Goal: Task Accomplishment & Management: Manage account settings

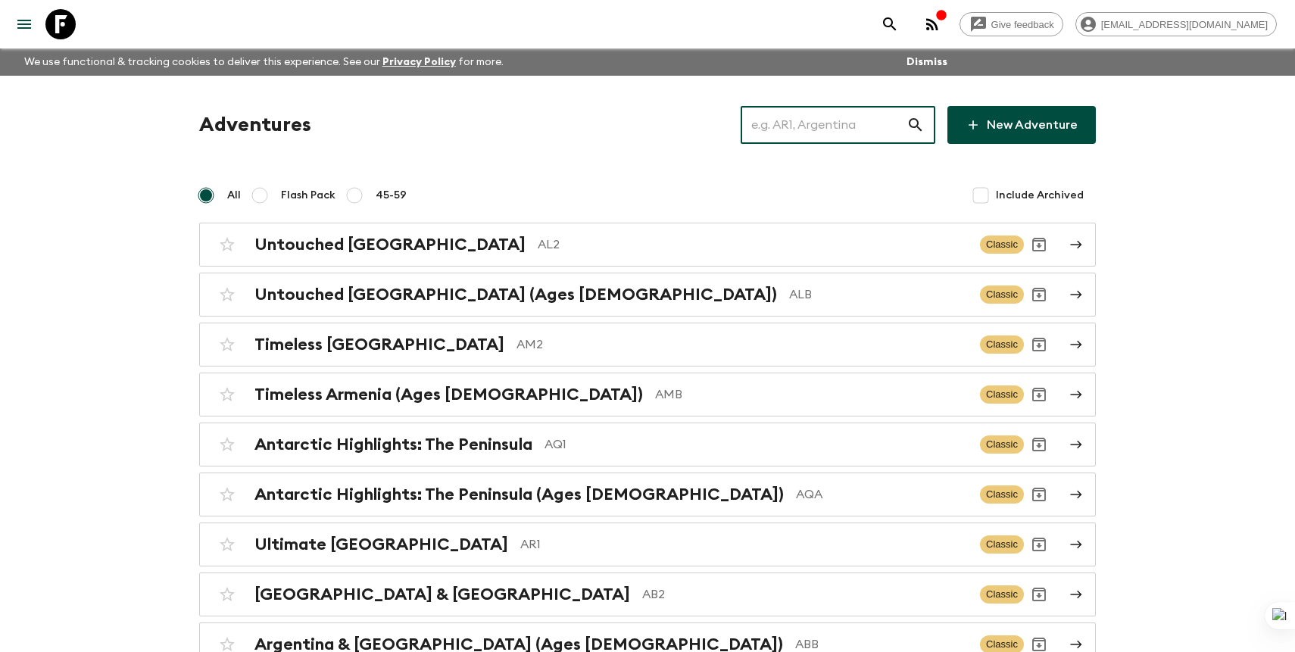
click at [811, 138] on input "text" at bounding box center [824, 125] width 166 height 42
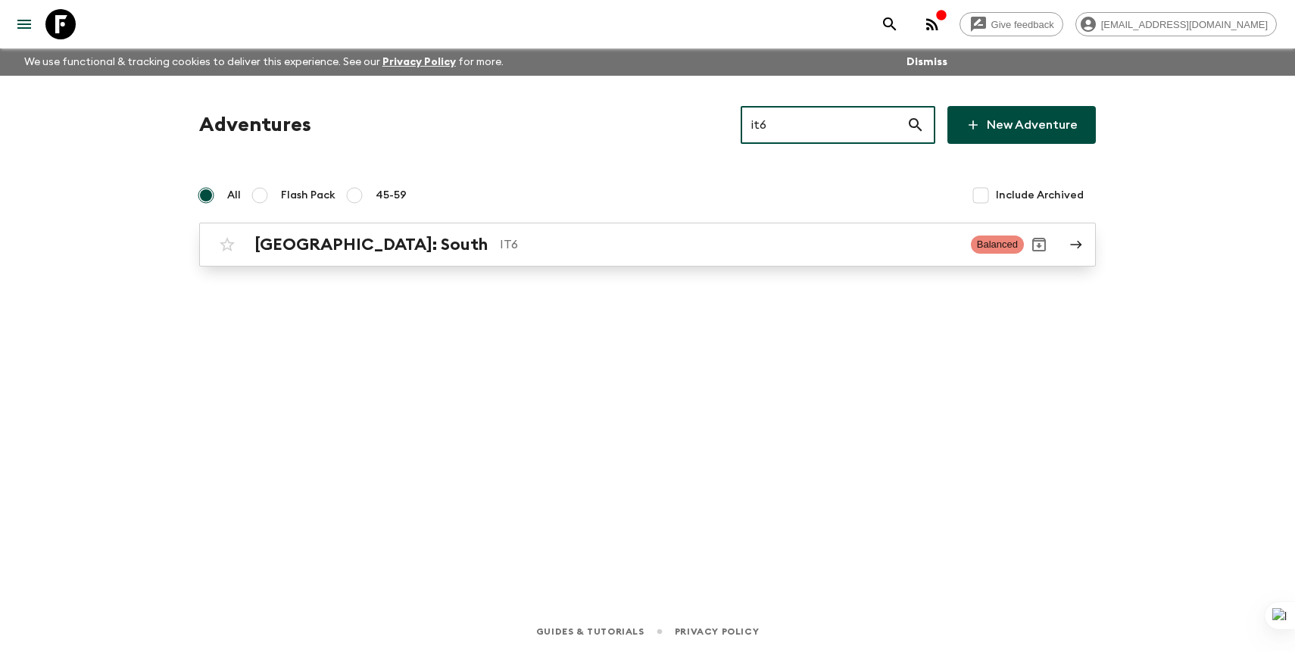
type input "it6"
click at [621, 257] on div "[GEOGRAPHIC_DATA]: South IT6 Balanced" at bounding box center [618, 244] width 812 height 30
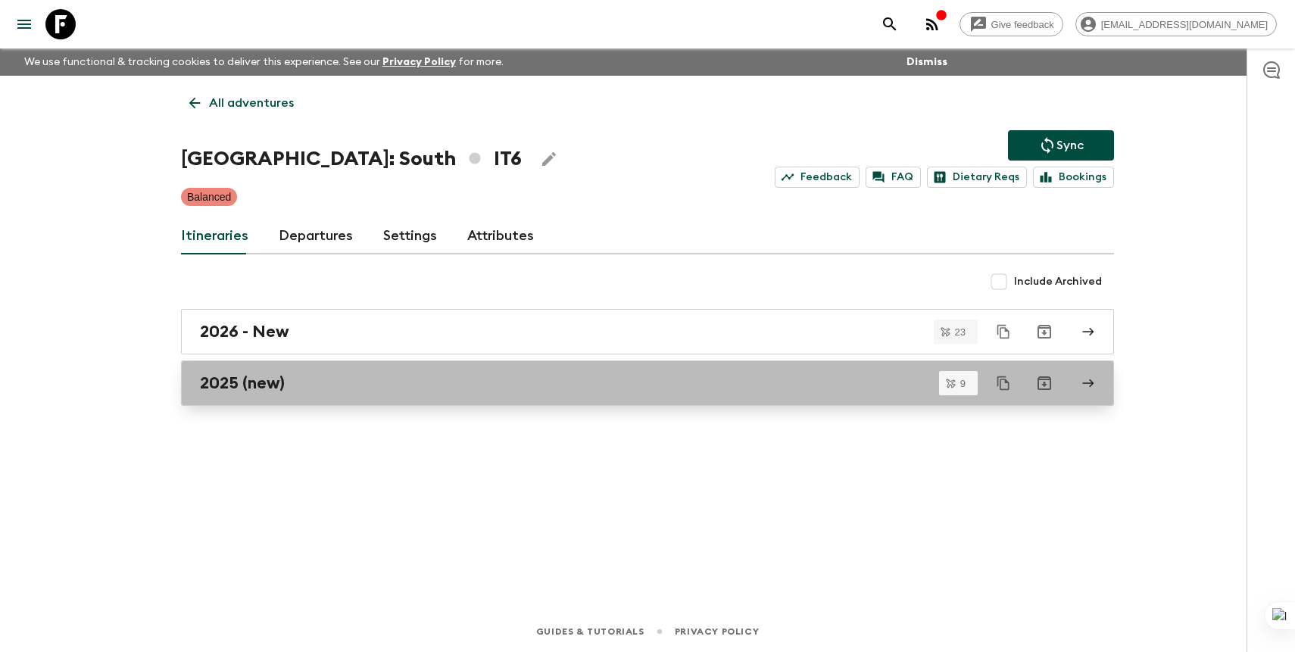
click at [369, 383] on div "2025 (new)" at bounding box center [633, 383] width 866 height 20
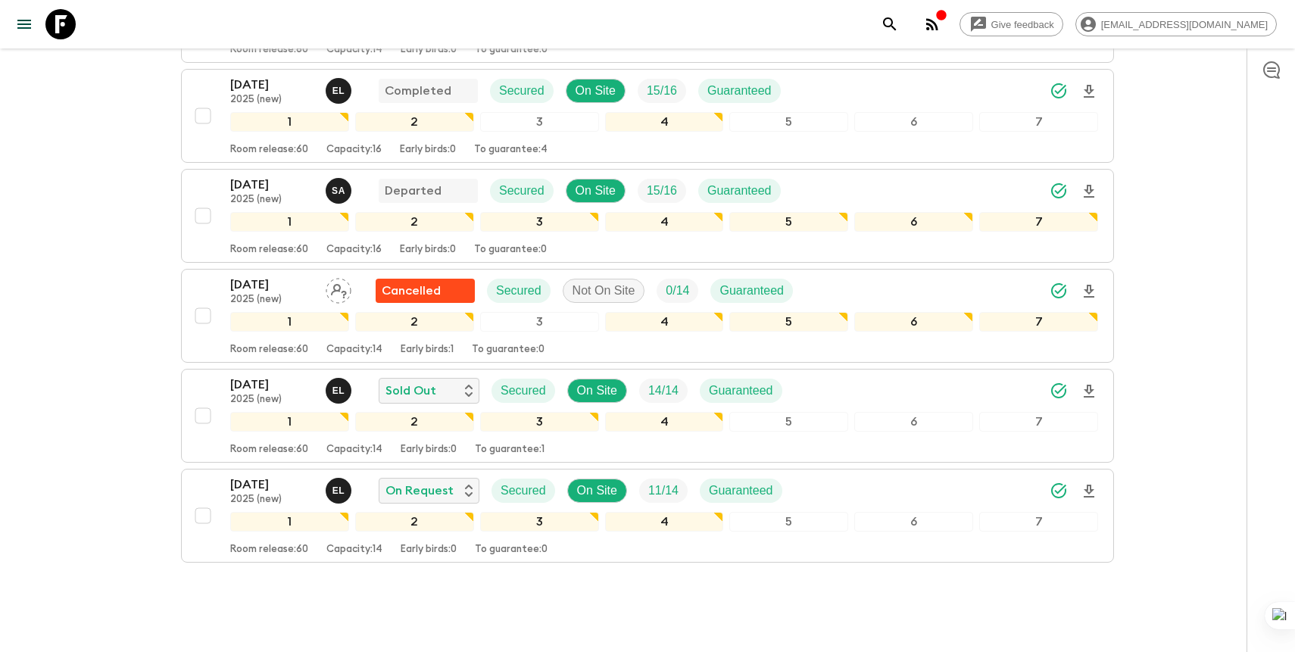
scroll to position [702, 0]
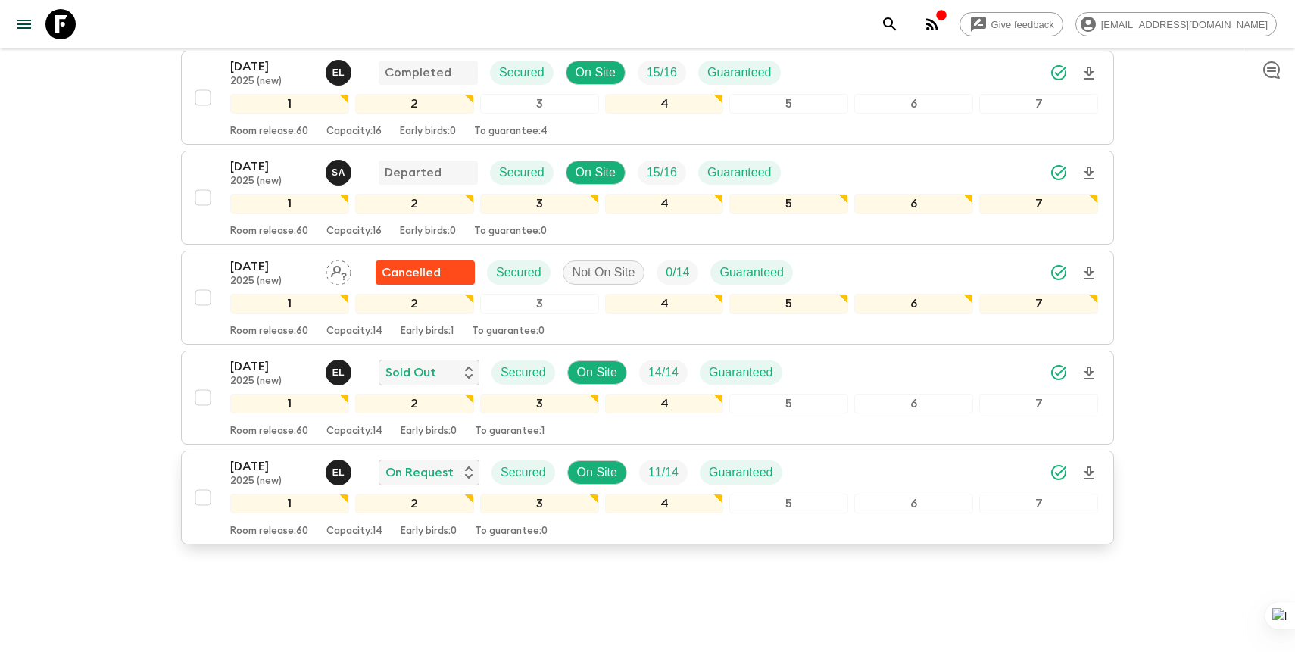
click at [251, 476] on p "2025 (new)" at bounding box center [271, 482] width 83 height 12
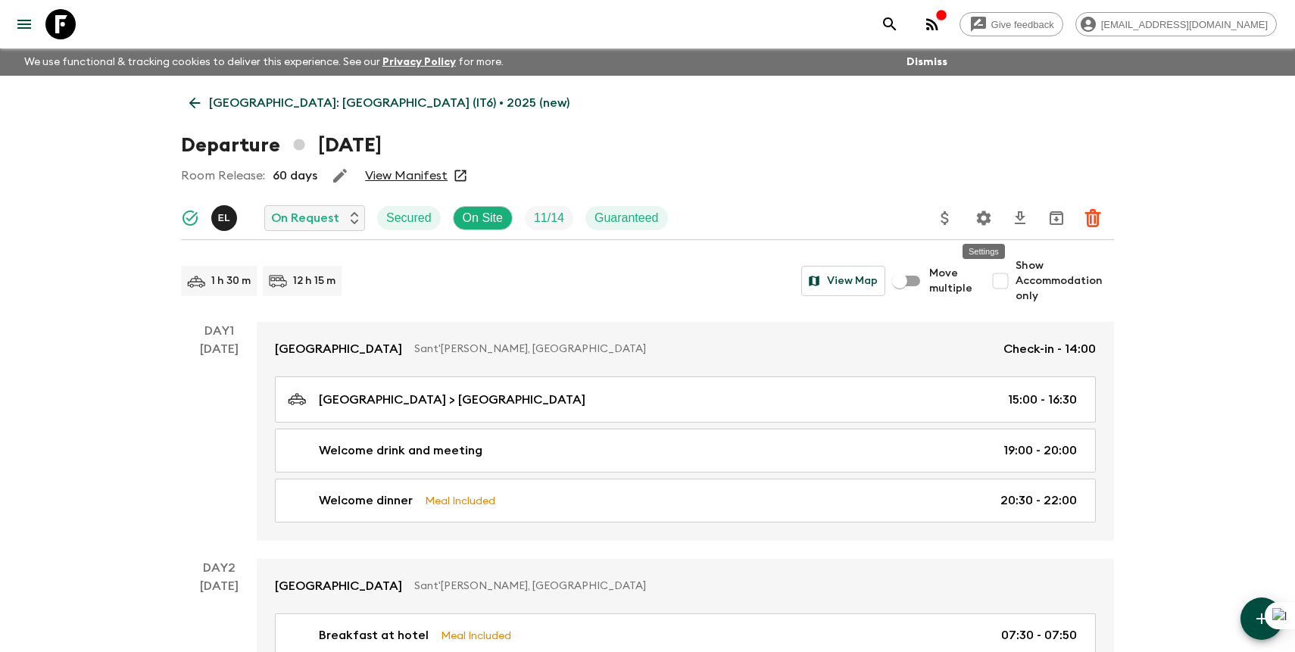
click at [985, 223] on icon "Settings" at bounding box center [984, 218] width 14 height 14
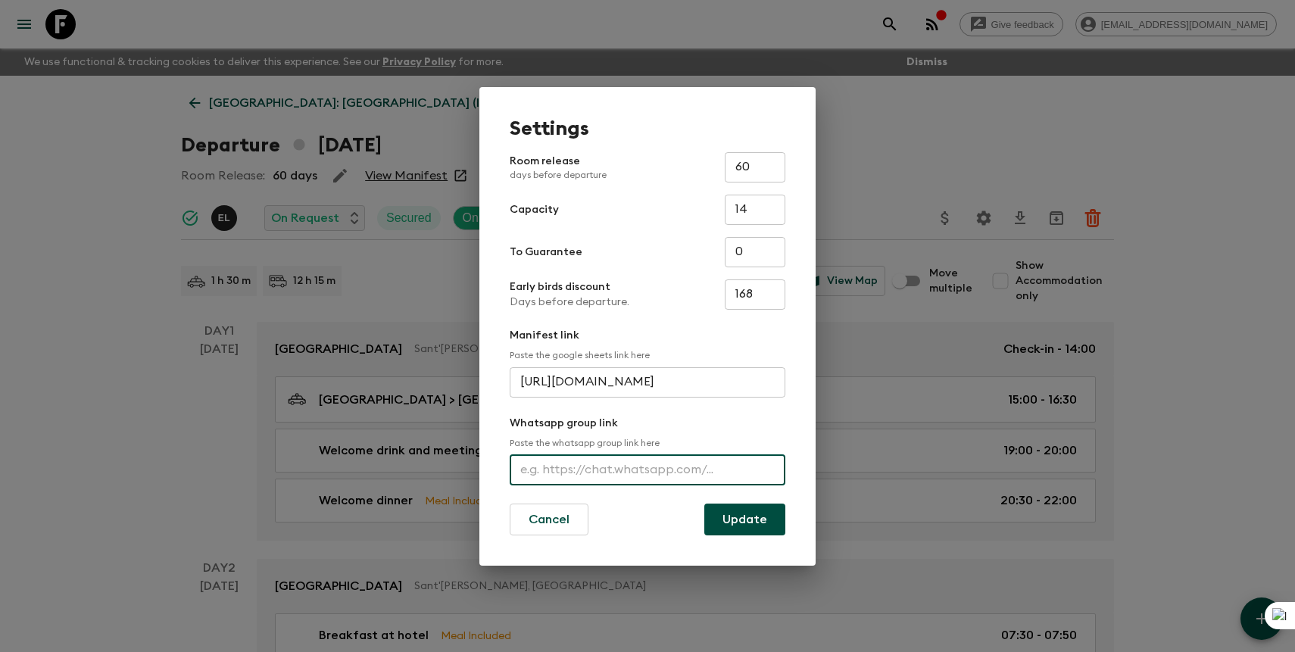
click at [617, 468] on input "text" at bounding box center [648, 470] width 276 height 30
paste input "[URL][DOMAIN_NAME]"
type input "[URL][DOMAIN_NAME]"
click at [744, 522] on button "Update" at bounding box center [744, 520] width 81 height 32
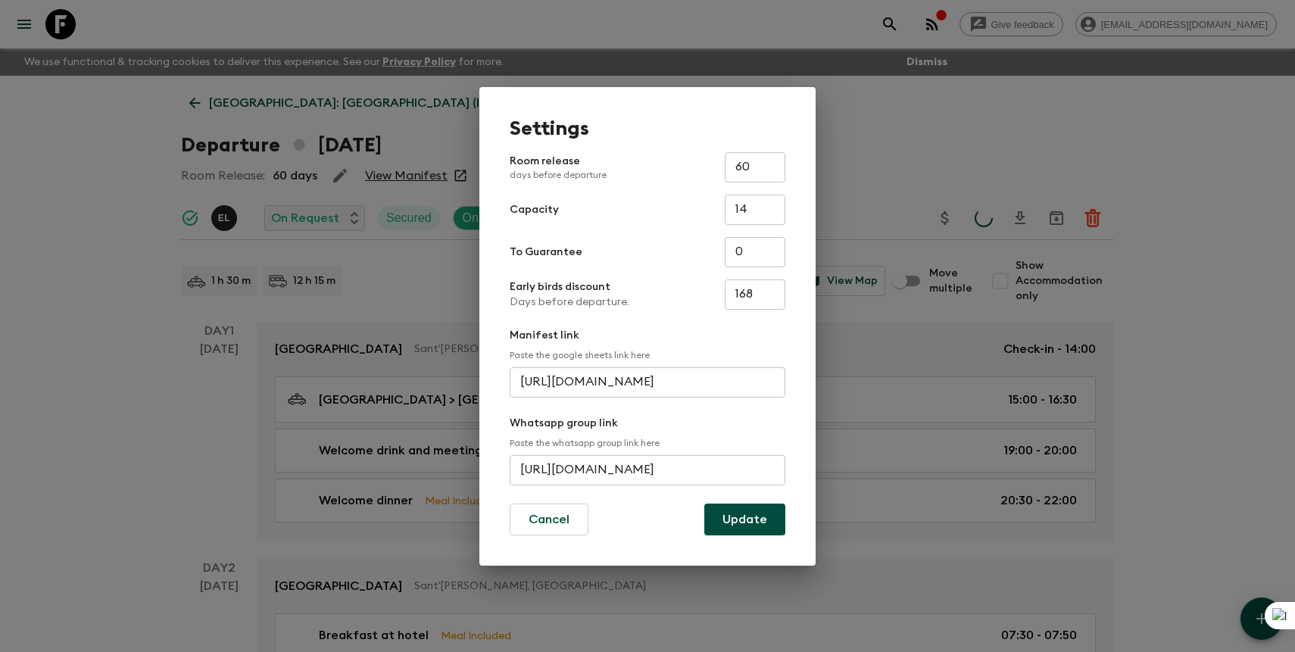
scroll to position [0, 0]
